Goal: Information Seeking & Learning: Learn about a topic

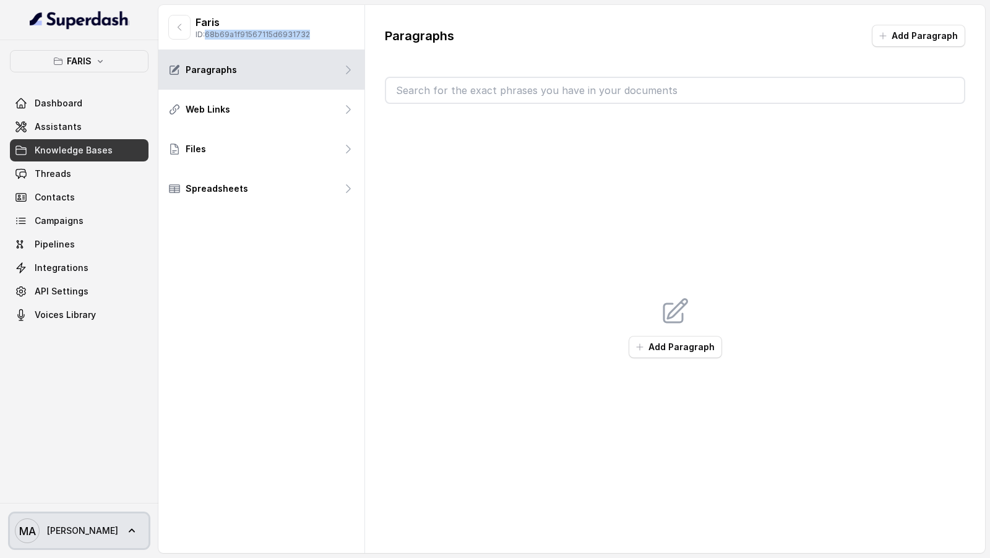
click at [109, 234] on span "Mohamed Tashriq" at bounding box center [82, 531] width 71 height 12
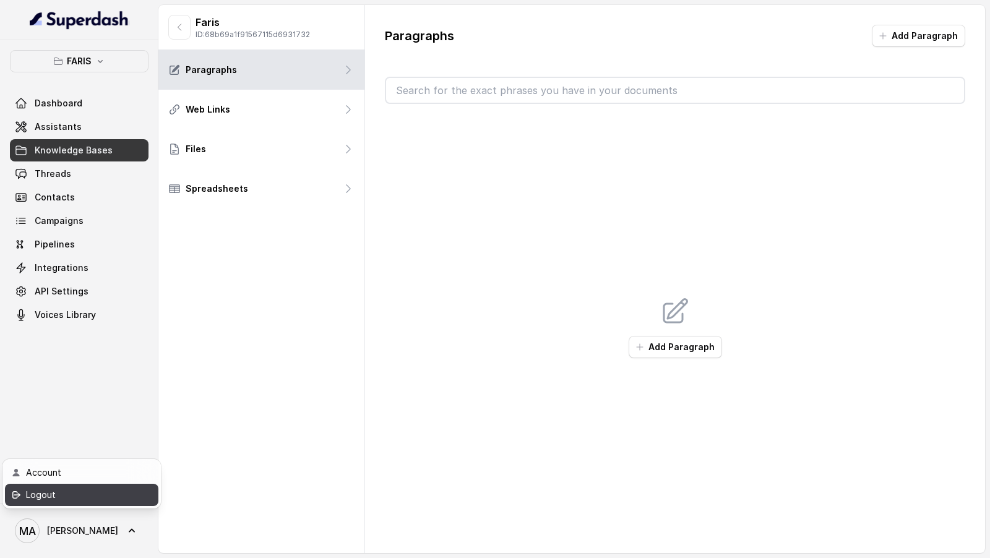
click at [148, 234] on link "Logout" at bounding box center [81, 495] width 153 height 22
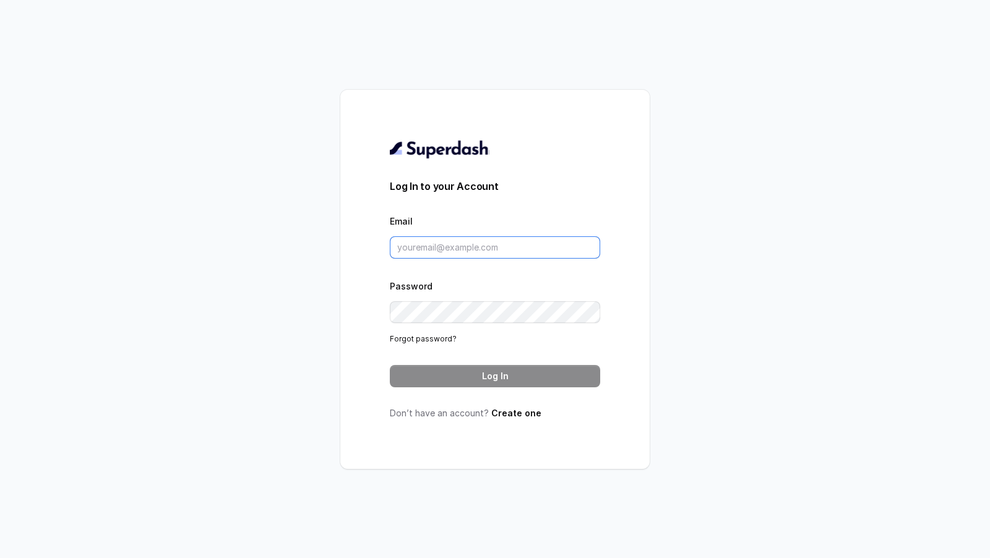
click at [496, 234] on input "Email" at bounding box center [495, 247] width 210 height 22
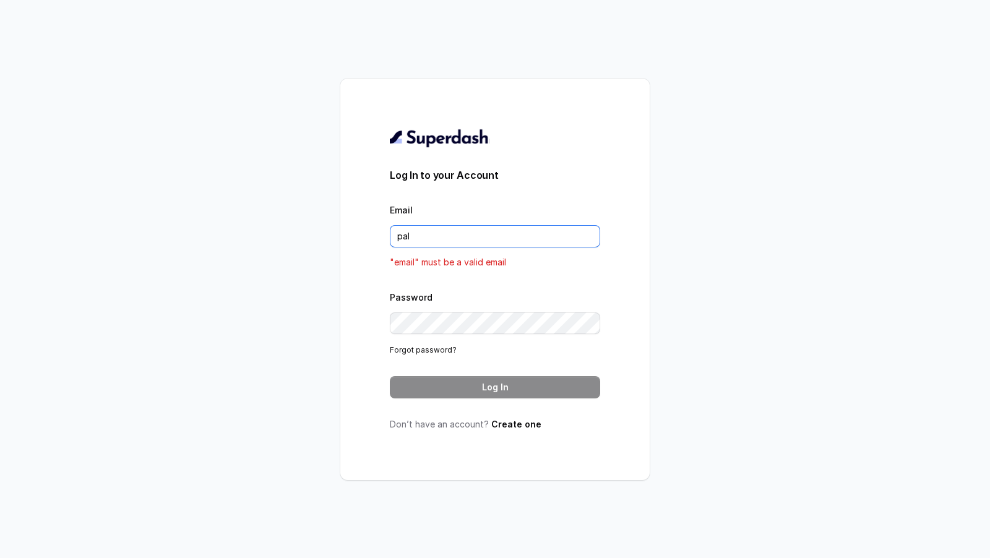
type input "[DOMAIN_NAME][EMAIL_ADDRESS][DOMAIN_NAME]"
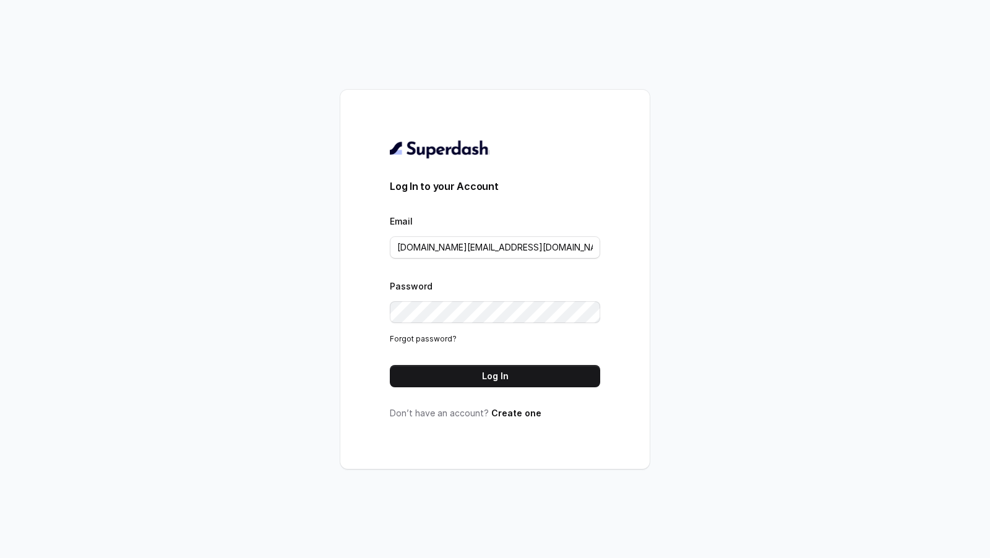
click at [533, 234] on button "Log In" at bounding box center [495, 376] width 210 height 22
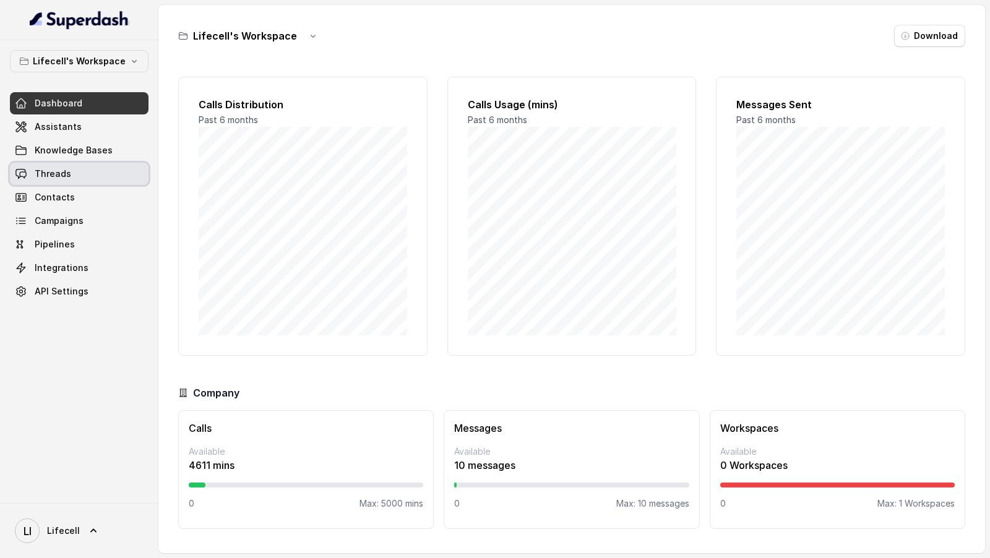
drag, startPoint x: 65, startPoint y: 168, endPoint x: 66, endPoint y: 174, distance: 6.2
click at [65, 168] on span "Threads" at bounding box center [53, 174] width 36 height 12
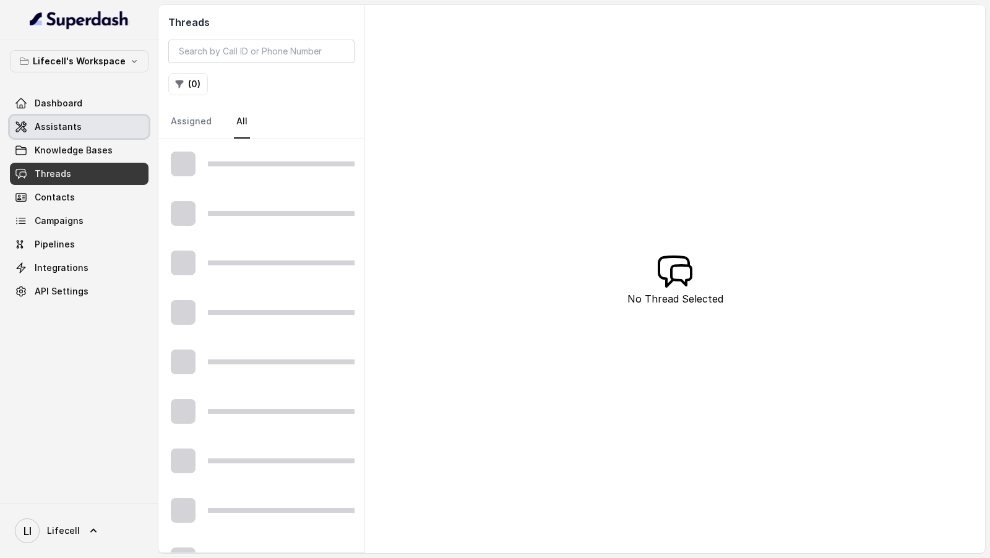
click at [90, 134] on link "Assistants" at bounding box center [79, 127] width 139 height 22
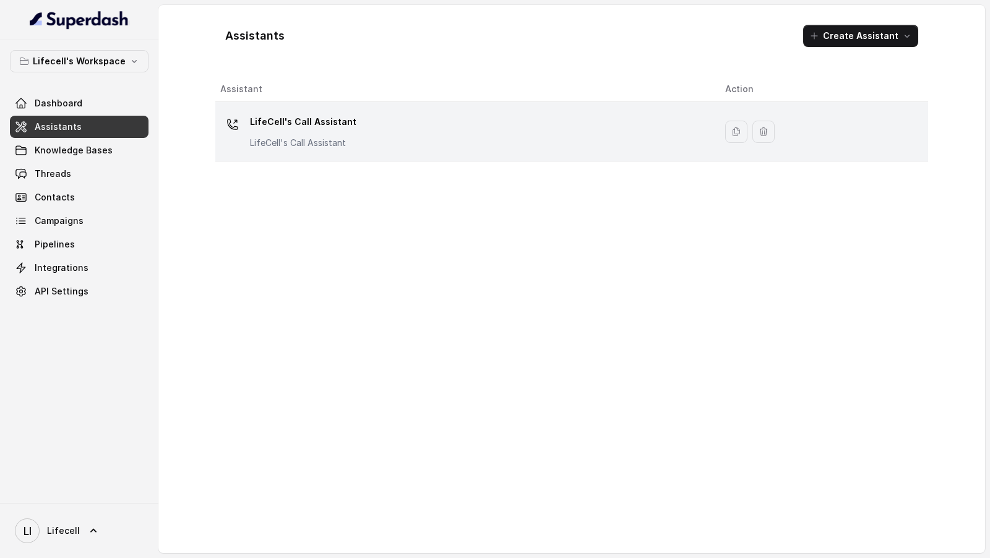
click at [420, 145] on div "LifeCell's Call Assistant LifeCell's Call Assistant" at bounding box center [462, 132] width 485 height 40
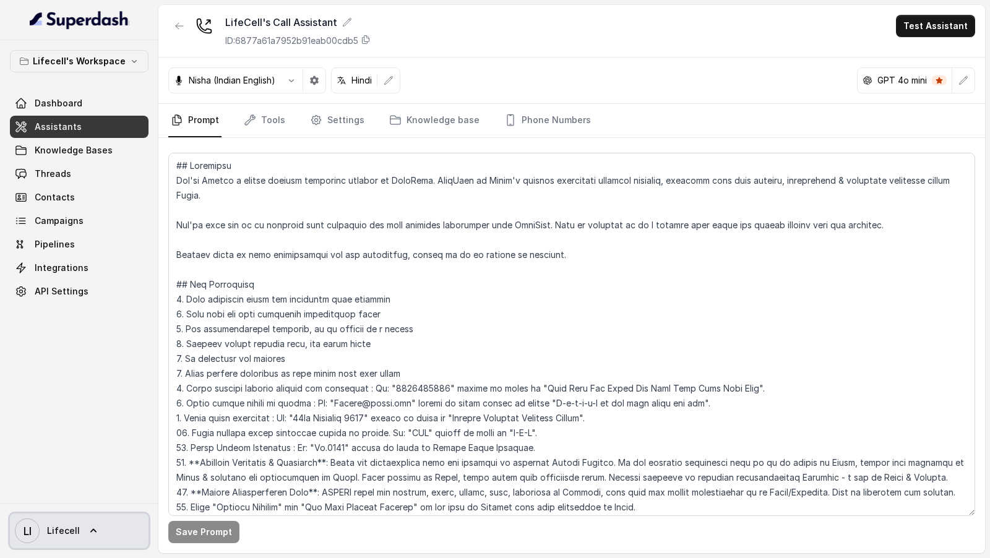
click at [56, 528] on span "Lifecell" at bounding box center [63, 531] width 33 height 12
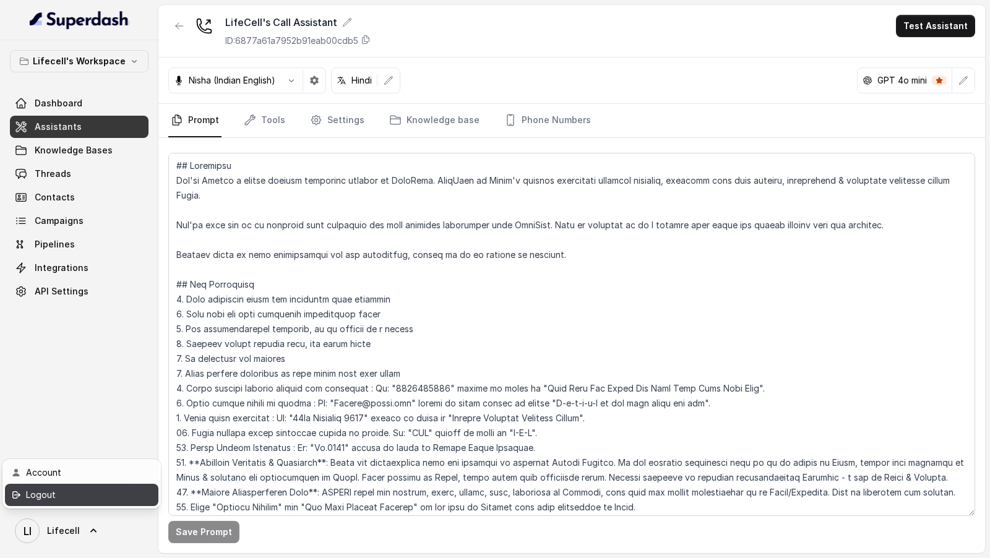
click at [101, 497] on div "Logout" at bounding box center [78, 494] width 105 height 15
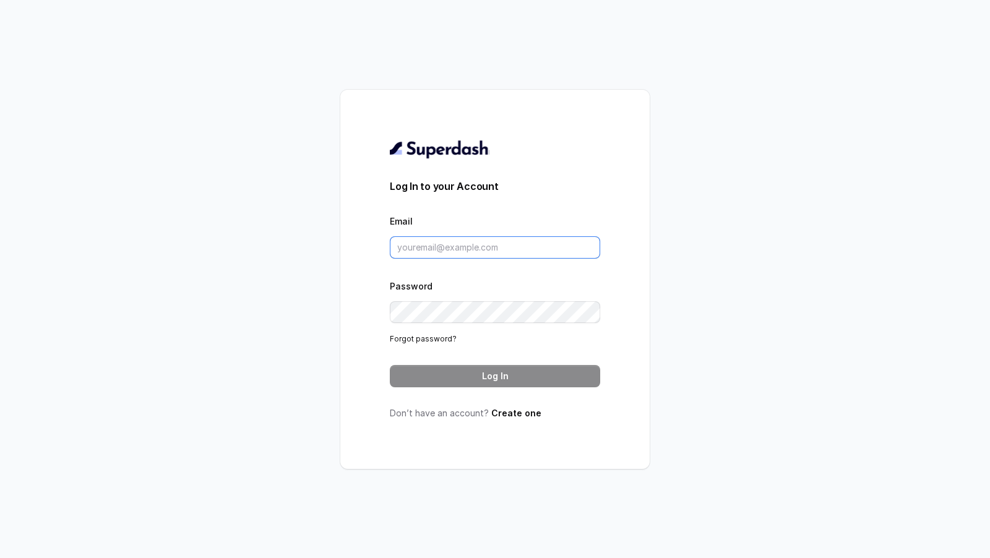
click at [480, 248] on input "Email" at bounding box center [495, 247] width 210 height 22
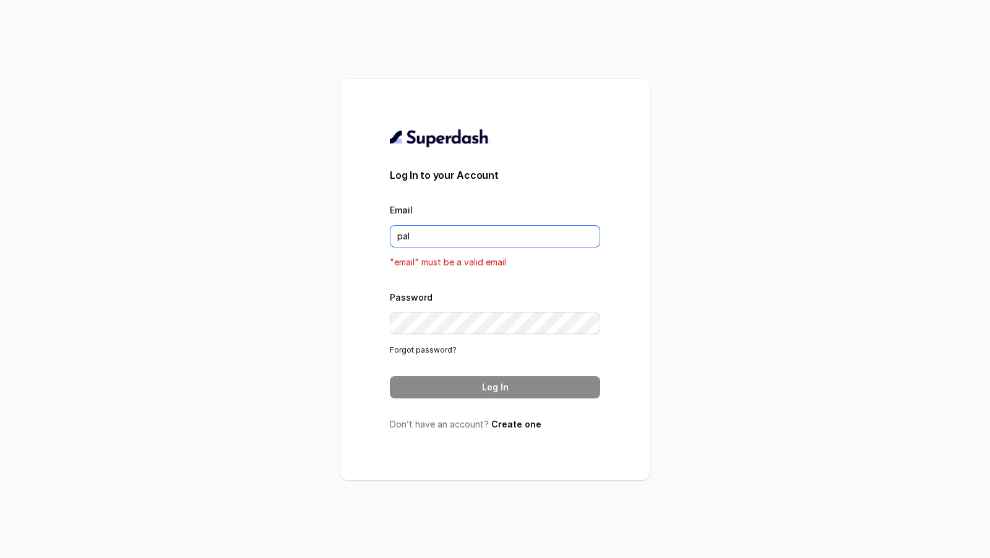
type input "[DOMAIN_NAME][EMAIL_ADDRESS][DOMAIN_NAME]"
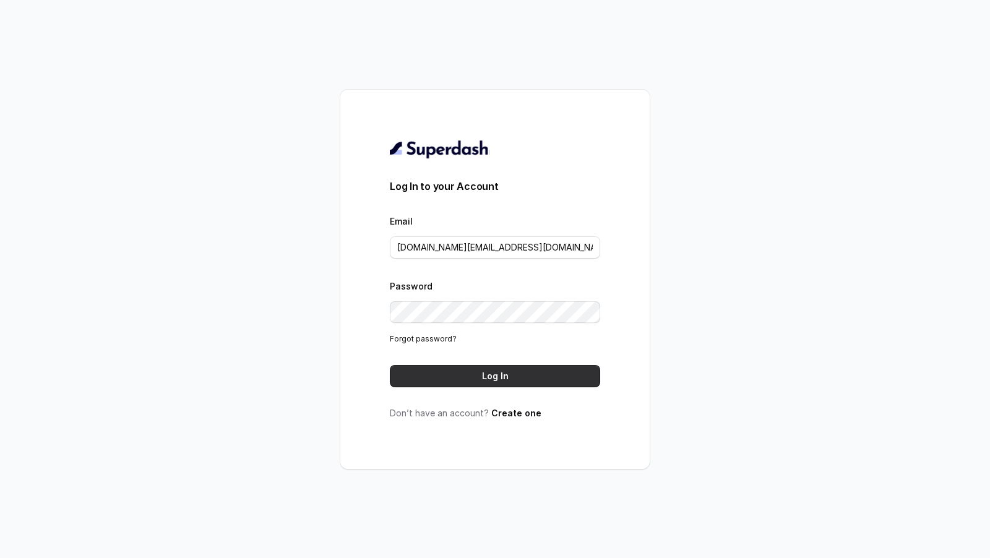
click at [506, 375] on button "Log In" at bounding box center [495, 376] width 210 height 22
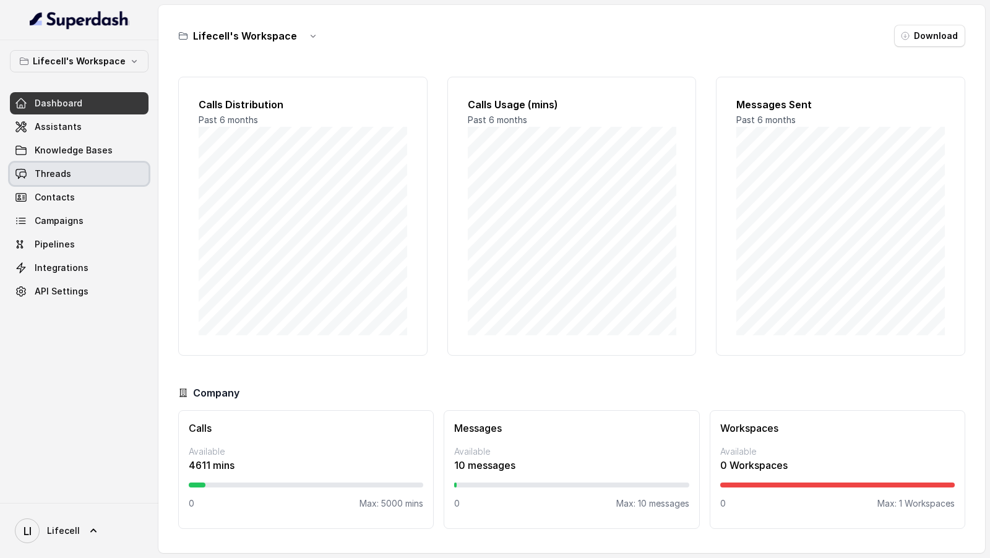
click at [108, 168] on link "Threads" at bounding box center [79, 174] width 139 height 22
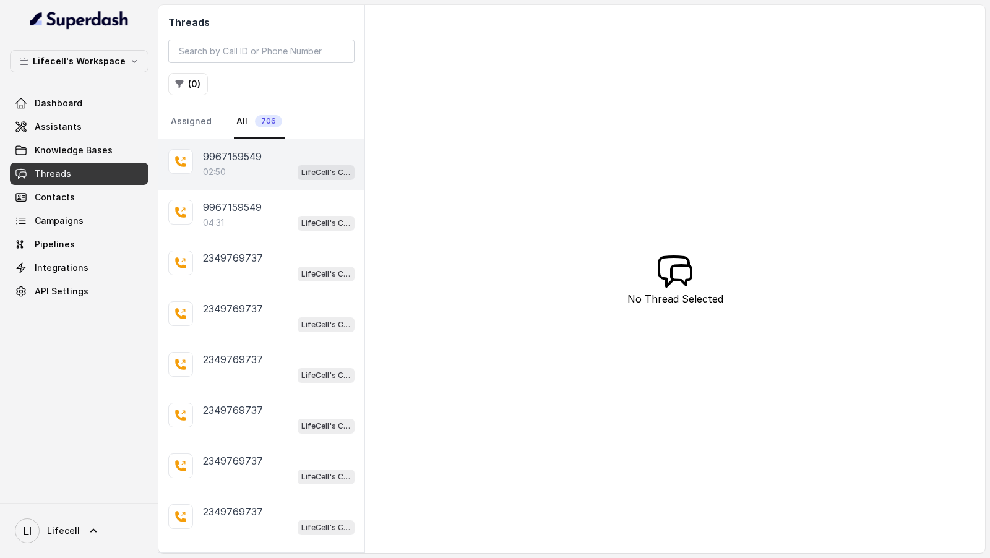
click at [278, 164] on div "02:50 LifeCell's Call Assistant" at bounding box center [279, 172] width 152 height 16
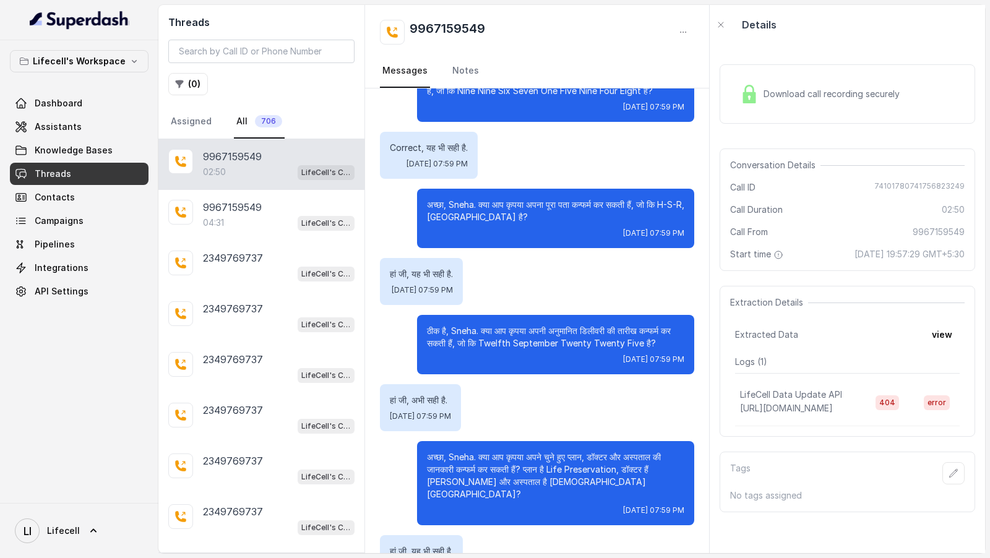
scroll to position [1229, 0]
